Goal: Task Accomplishment & Management: Use online tool/utility

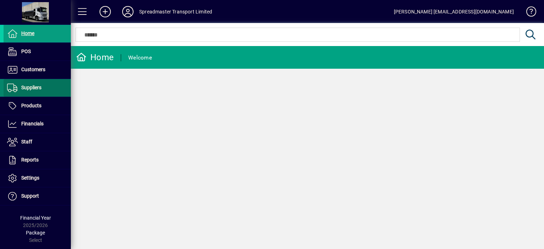
click at [41, 87] on span "Suppliers" at bounding box center [31, 88] width 20 height 6
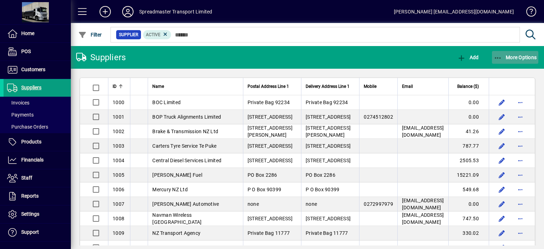
click at [517, 57] on span "More Options" at bounding box center [515, 58] width 43 height 6
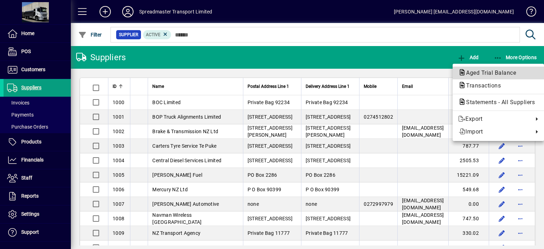
click at [467, 72] on span "Aged Trial Balance" at bounding box center [488, 72] width 61 height 7
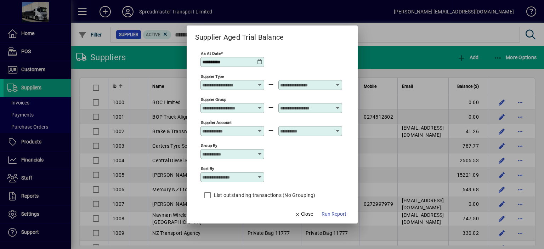
click at [260, 178] on icon at bounding box center [260, 177] width 6 height 6
click at [238, 218] on div "Supplier Name" at bounding box center [223, 220] width 34 height 7
type input "**********"
click at [337, 214] on span "Run Report" at bounding box center [334, 213] width 25 height 7
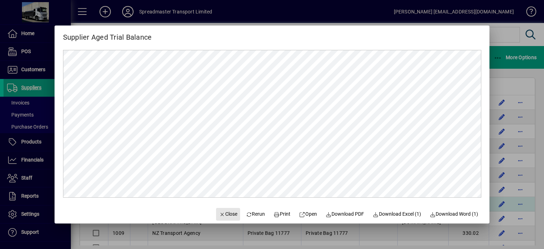
drag, startPoint x: 228, startPoint y: 212, endPoint x: 216, endPoint y: 209, distance: 12.7
click at [228, 212] on span "Close" at bounding box center [228, 213] width 18 height 7
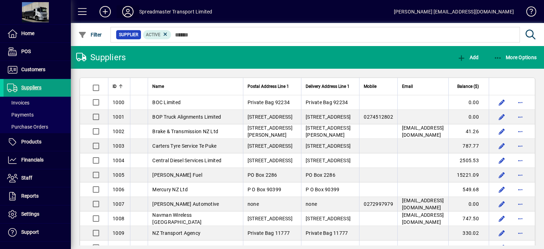
click at [130, 11] on icon at bounding box center [128, 11] width 14 height 11
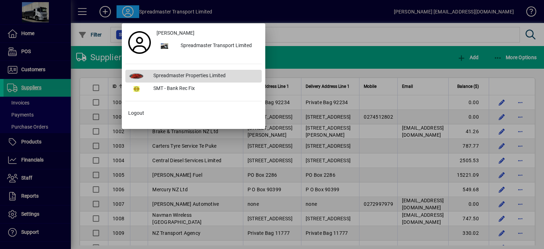
click at [172, 75] on div "Spreadmaster Properties Limited" at bounding box center [205, 76] width 114 height 13
